Goal: Task Accomplishment & Management: Manage account settings

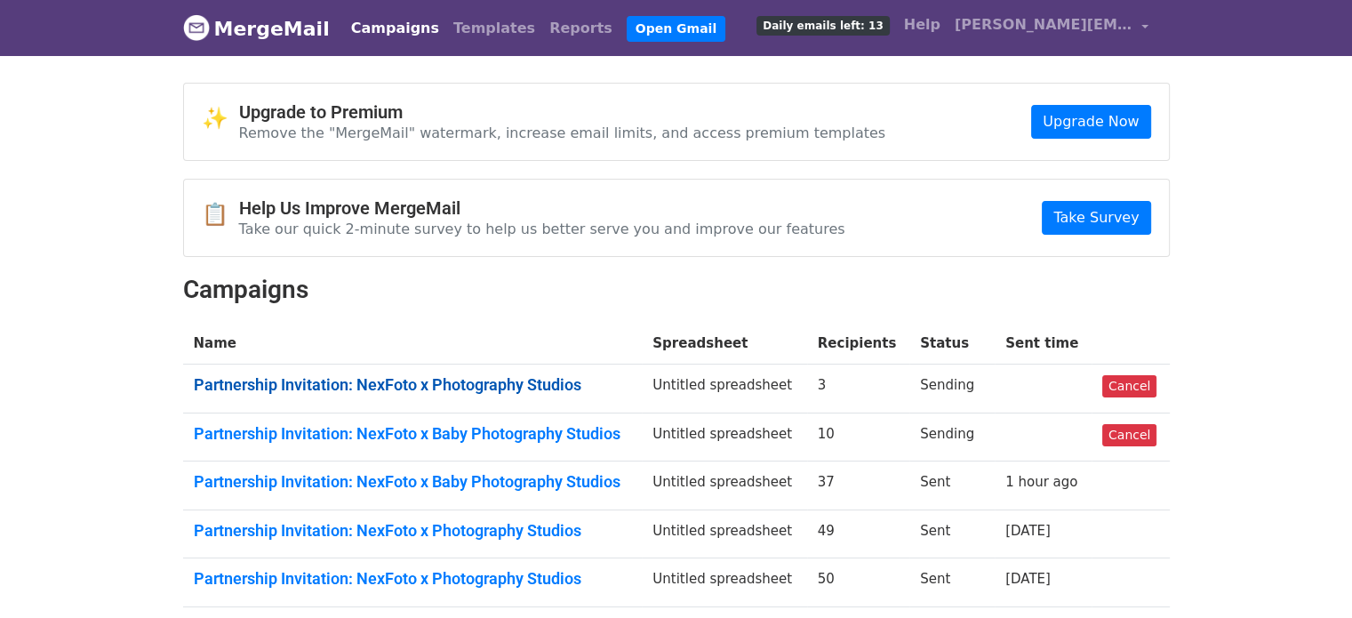
click at [515, 385] on link "Partnership Invitation: NexFoto x Photography Studios" at bounding box center [413, 385] width 438 height 20
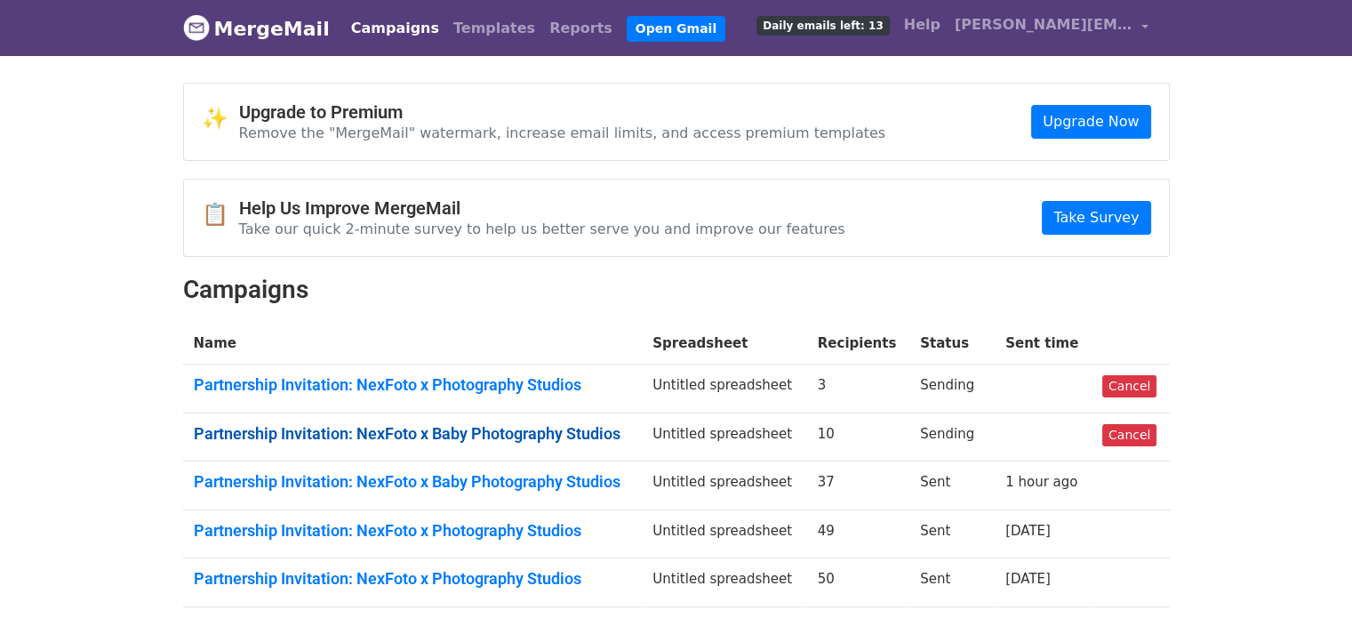
click at [372, 429] on link "Partnership Invitation: NexFoto x Baby Photography Studios" at bounding box center [413, 434] width 438 height 20
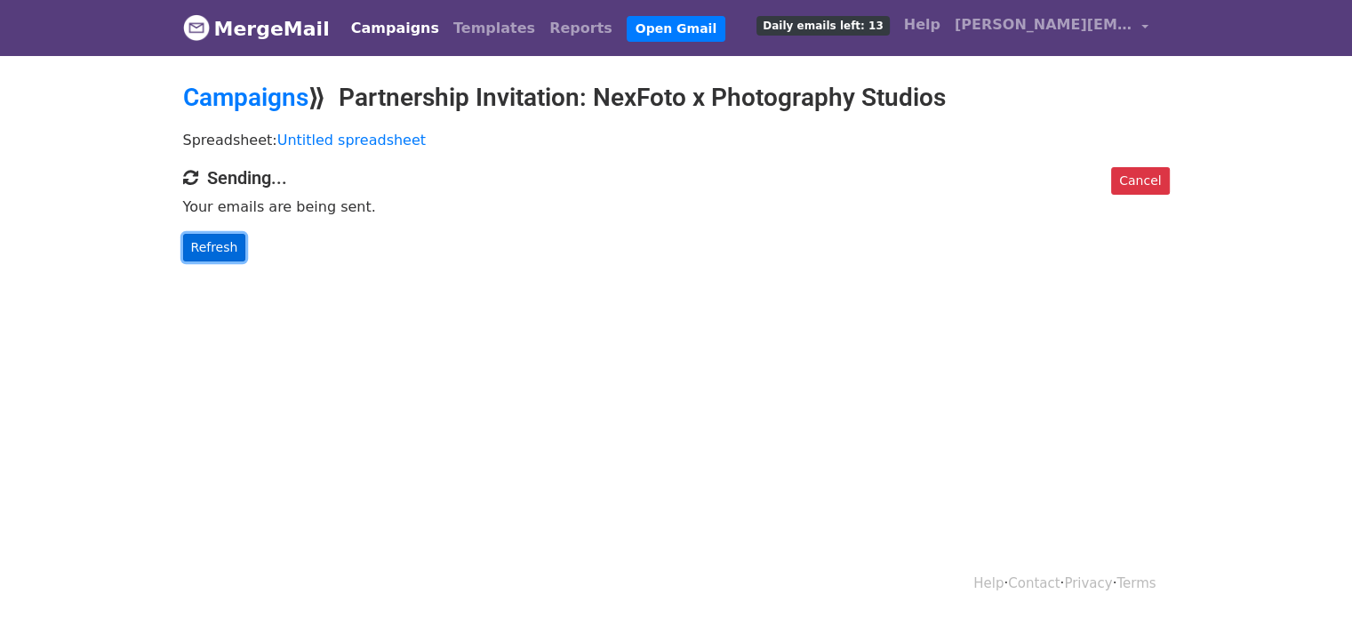
click at [228, 248] on link "Refresh" at bounding box center [214, 248] width 63 height 28
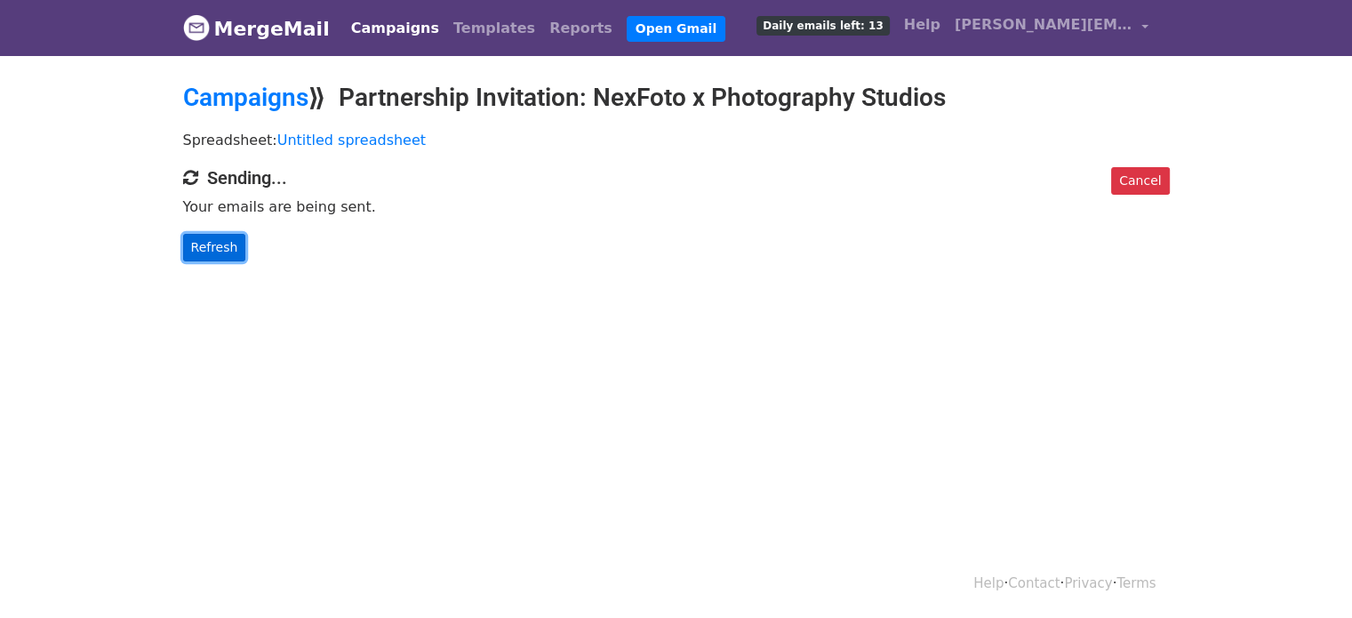
click at [228, 248] on link "Refresh" at bounding box center [214, 248] width 63 height 28
click at [206, 241] on link "Refresh" at bounding box center [214, 248] width 63 height 28
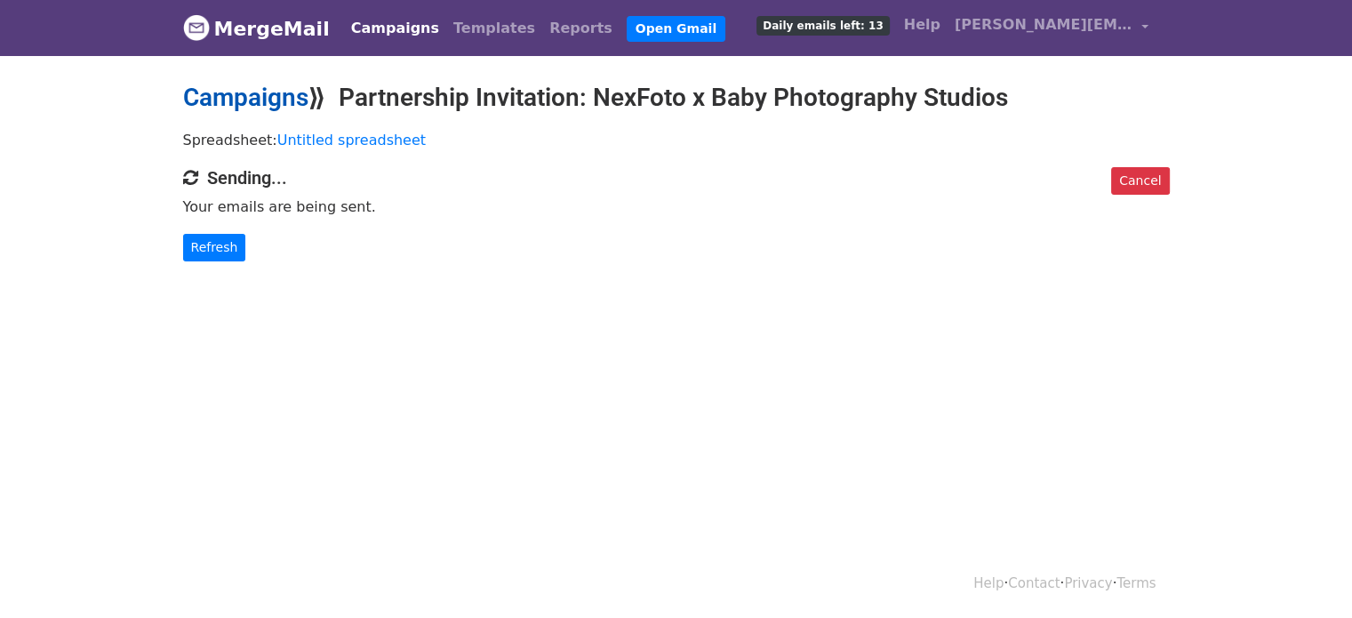
click at [279, 99] on link "Campaigns" at bounding box center [245, 97] width 125 height 29
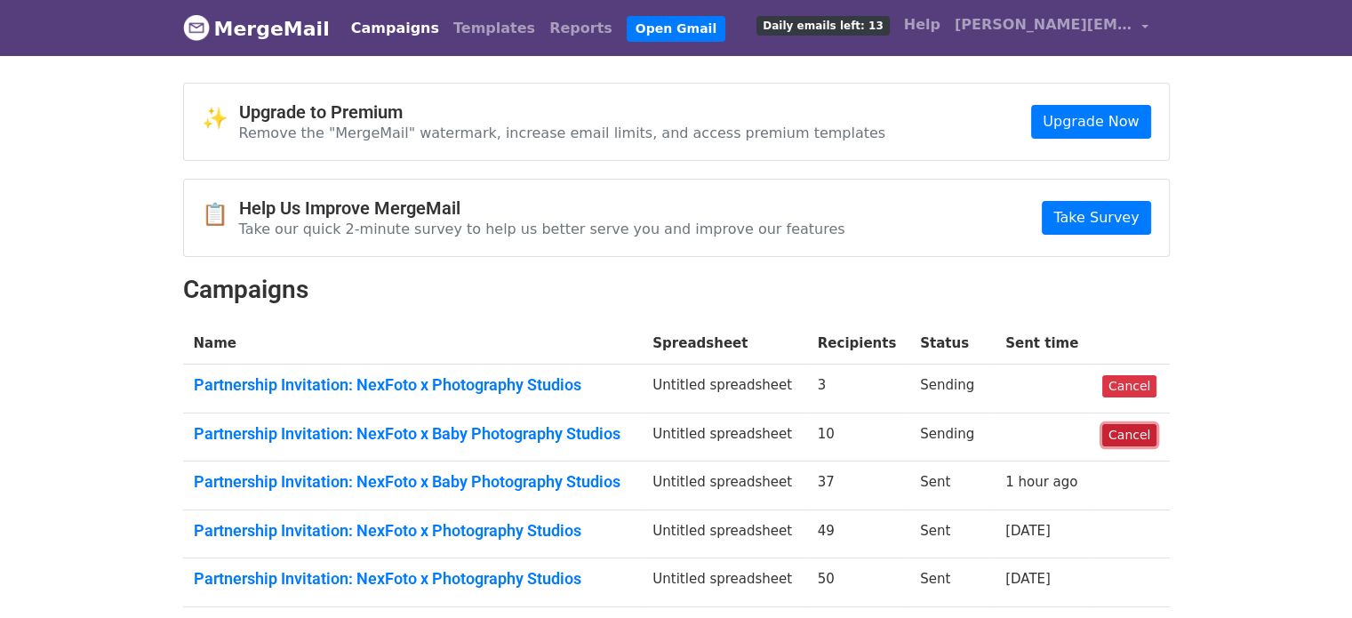
click at [1123, 430] on link "Cancel" at bounding box center [1129, 435] width 54 height 22
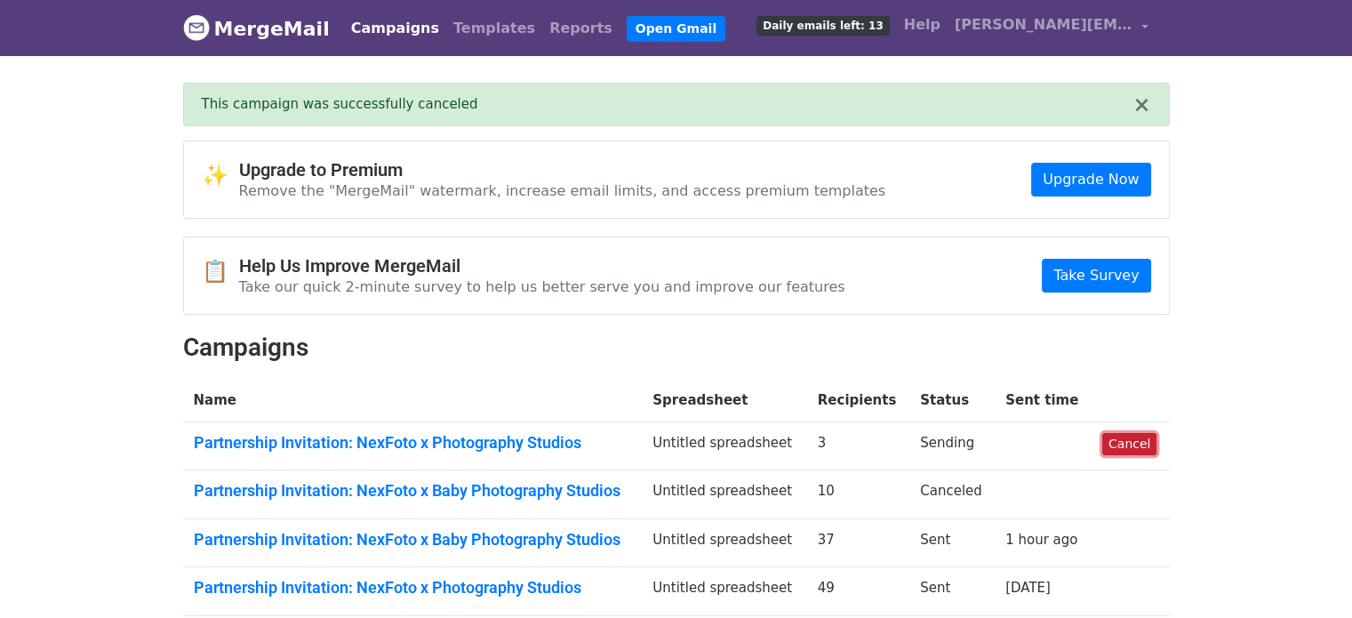
click at [1132, 443] on link "Cancel" at bounding box center [1129, 444] width 54 height 22
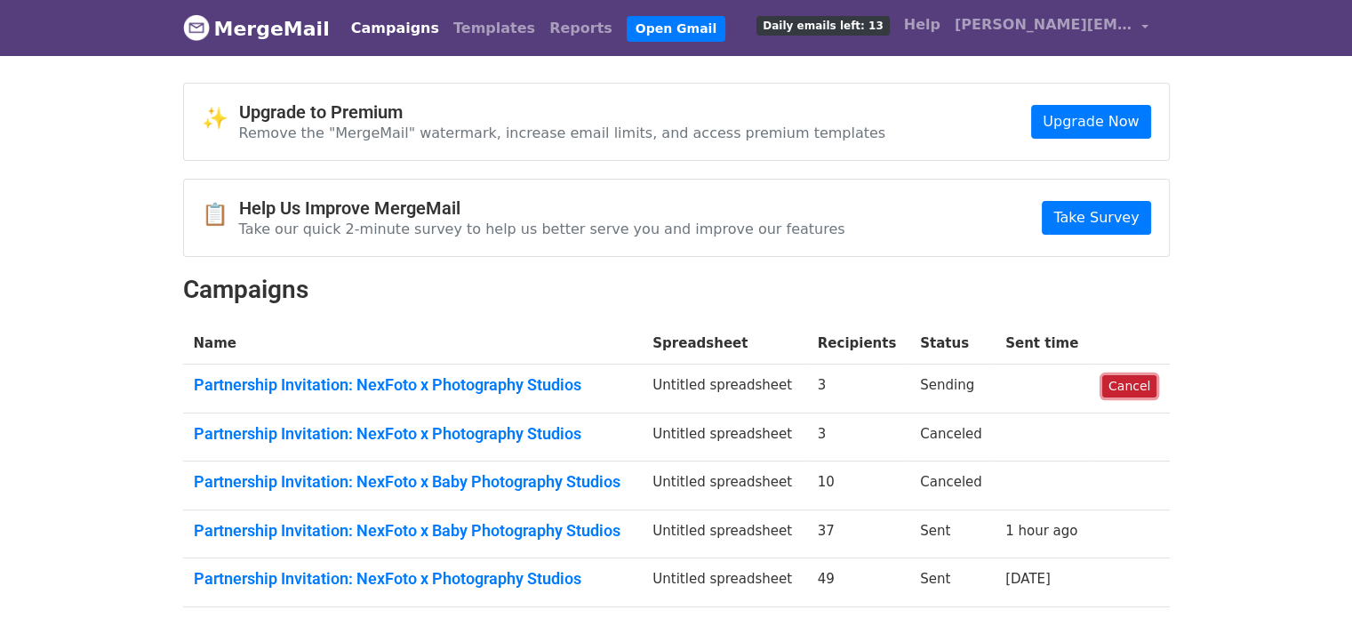
click at [1141, 387] on link "Cancel" at bounding box center [1129, 386] width 54 height 22
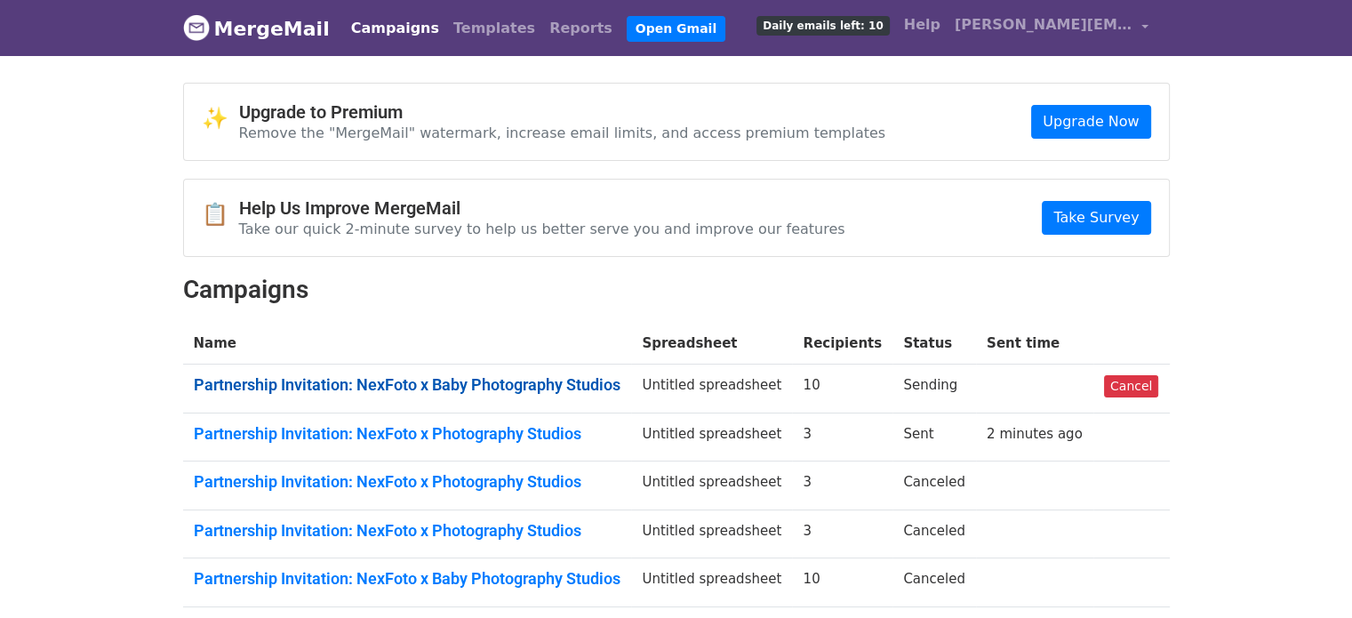
click at [491, 393] on link "Partnership Invitation: NexFoto x Baby Photography Studios" at bounding box center [407, 385] width 427 height 20
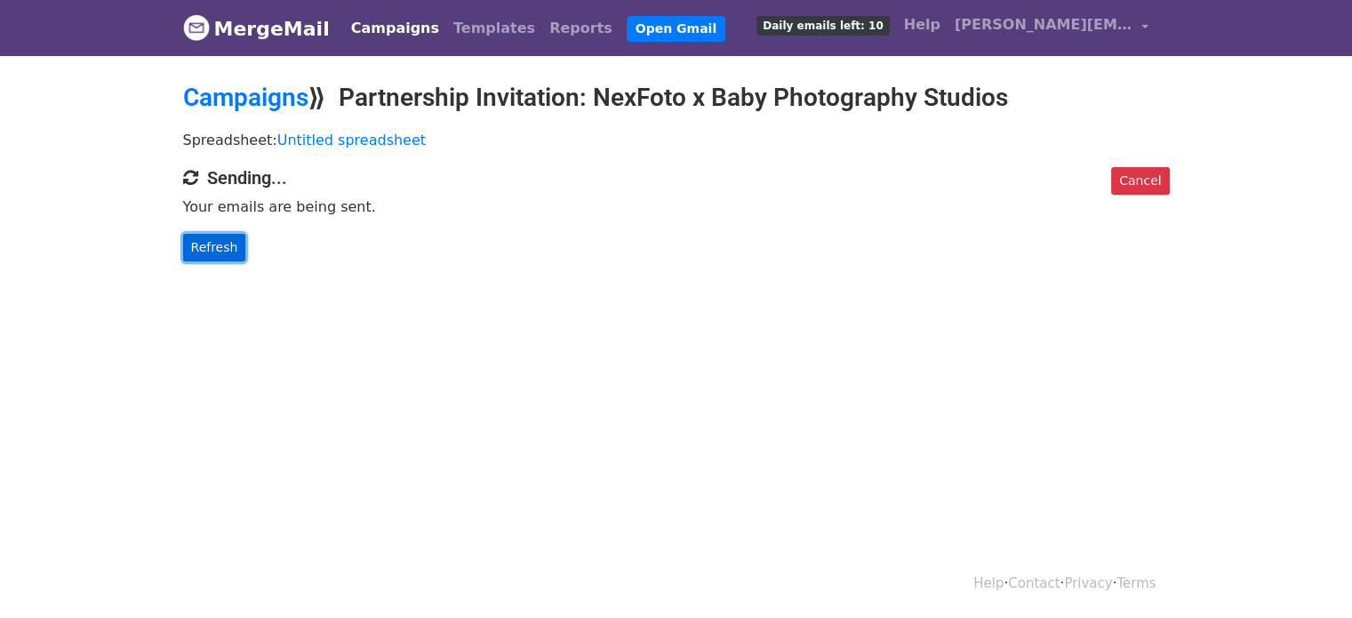
click at [236, 236] on link "Refresh" at bounding box center [214, 248] width 63 height 28
